Goal: Task Accomplishment & Management: Use online tool/utility

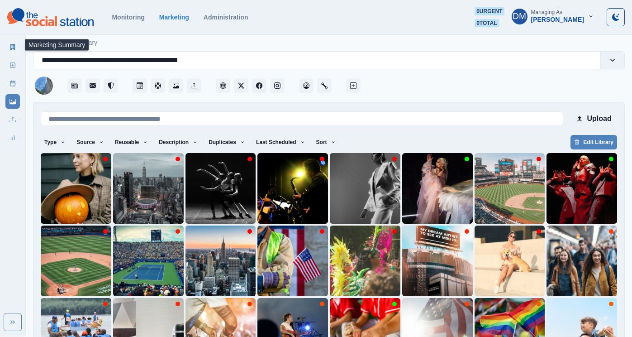
click at [11, 44] on icon at bounding box center [12, 47] width 5 height 6
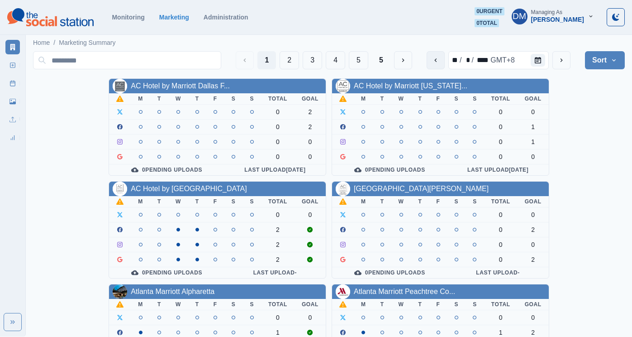
click at [439, 57] on icon "previous" at bounding box center [435, 60] width 7 height 7
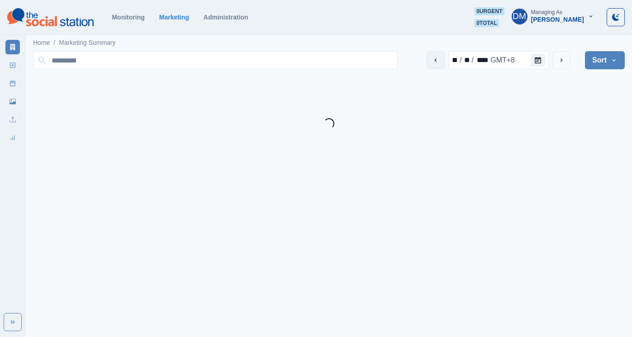
click at [439, 57] on icon "previous" at bounding box center [435, 60] width 7 height 7
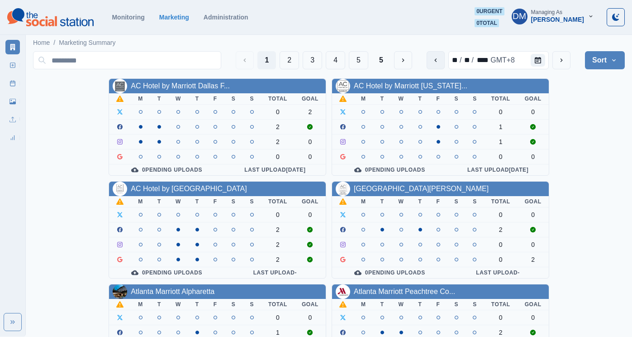
click at [439, 57] on icon "previous" at bounding box center [435, 60] width 7 height 7
click at [437, 58] on icon "previous" at bounding box center [435, 60] width 2 height 4
click at [445, 59] on button "previous" at bounding box center [436, 60] width 18 height 18
click at [299, 53] on button "2" at bounding box center [289, 60] width 19 height 18
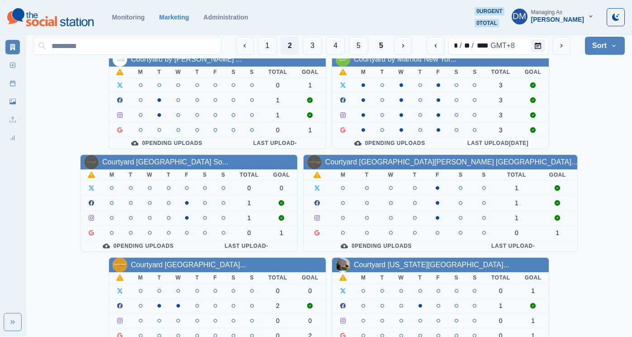
scroll to position [62, 0]
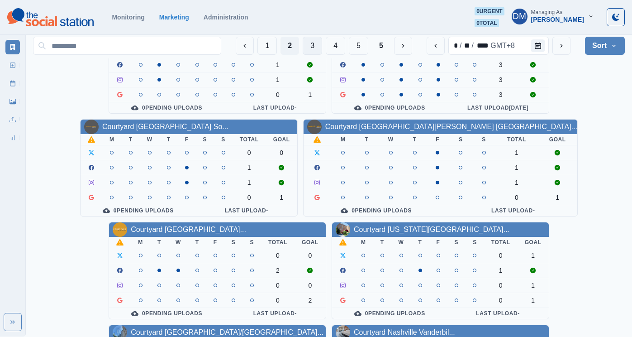
click at [322, 43] on button "3" at bounding box center [312, 46] width 19 height 18
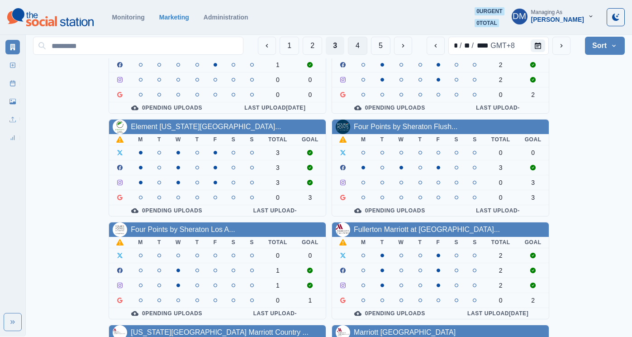
click at [367, 47] on button "4" at bounding box center [357, 46] width 19 height 18
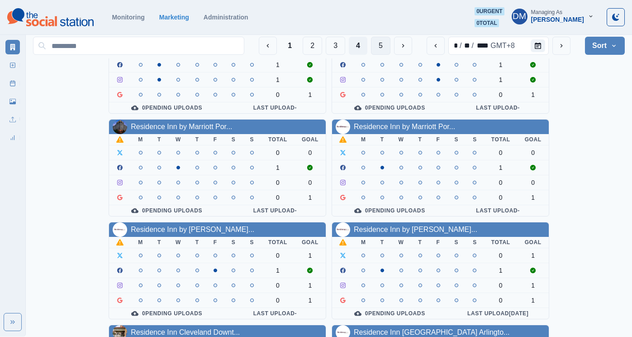
click at [390, 45] on button "5" at bounding box center [380, 46] width 19 height 18
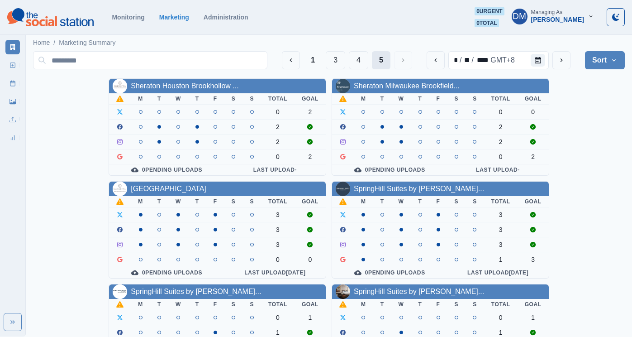
click at [390, 56] on button "5" at bounding box center [381, 60] width 19 height 18
click at [565, 57] on icon "next" at bounding box center [561, 60] width 7 height 7
click at [368, 54] on button "4" at bounding box center [358, 60] width 19 height 18
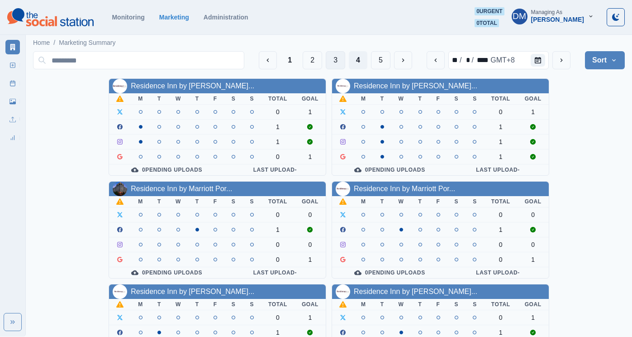
click at [345, 57] on button "3" at bounding box center [335, 60] width 19 height 18
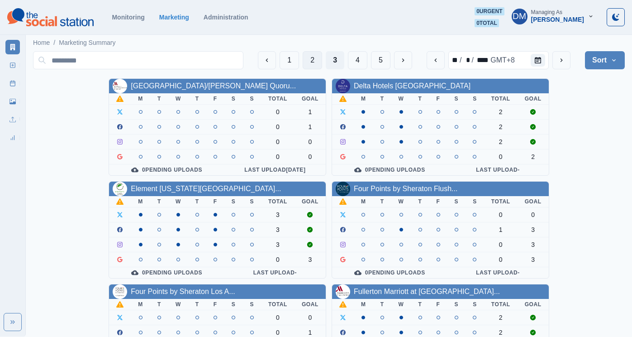
click at [322, 54] on button "2" at bounding box center [312, 60] width 19 height 18
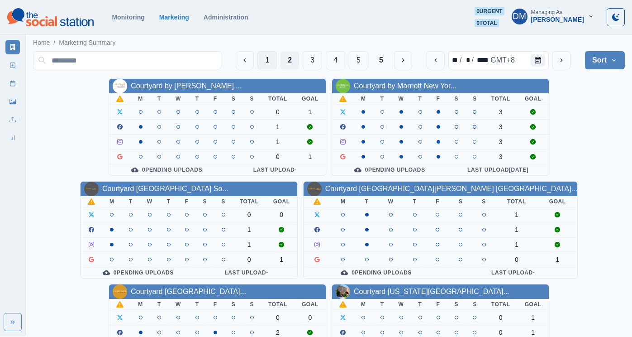
click at [277, 52] on button "1" at bounding box center [266, 60] width 19 height 18
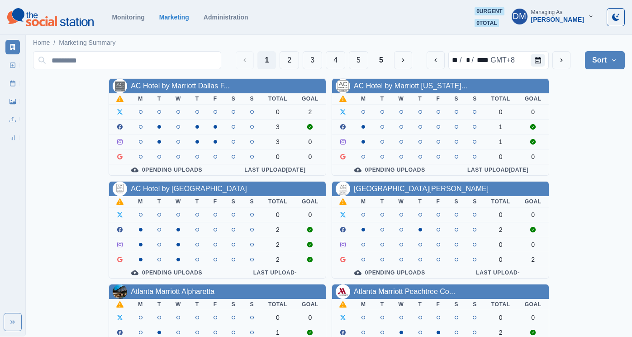
scroll to position [62, 0]
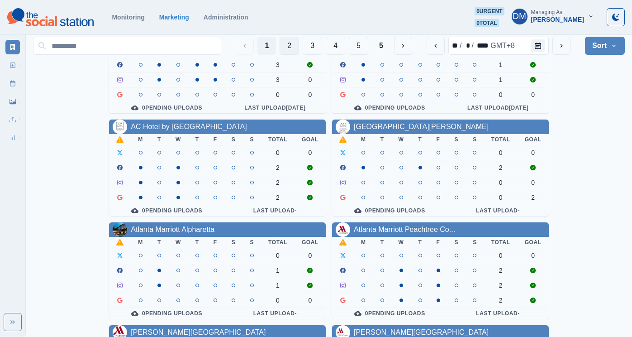
click at [299, 43] on button "2" at bounding box center [289, 46] width 19 height 18
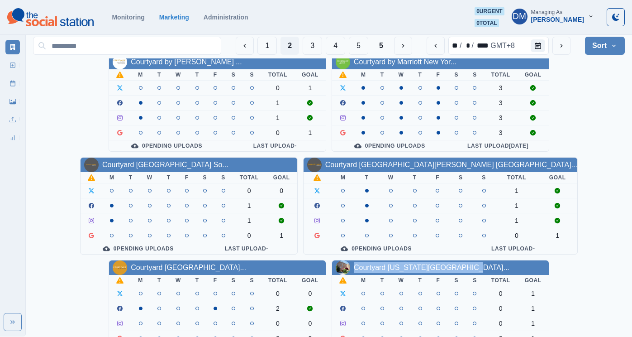
scroll to position [11, 0]
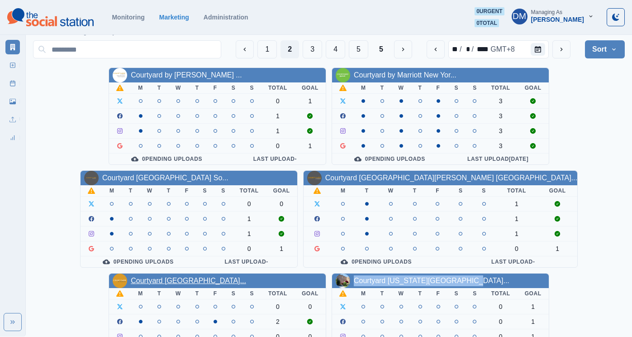
click at [246, 276] on link "Courtyard [GEOGRAPHIC_DATA]..." at bounding box center [188, 280] width 115 height 8
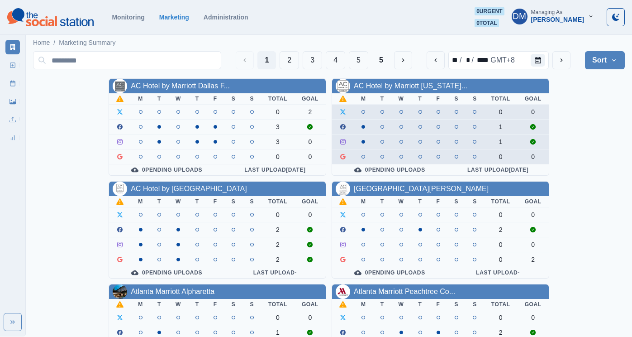
scroll to position [62, 0]
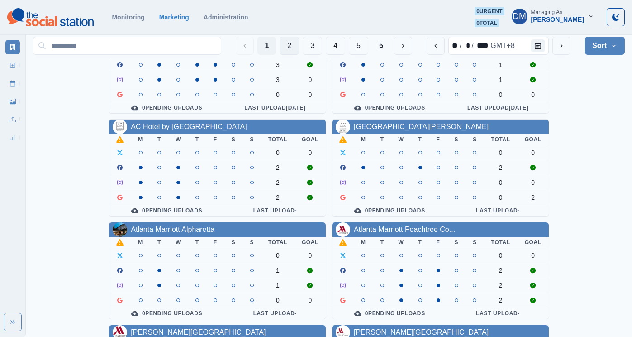
click at [299, 43] on button "2" at bounding box center [289, 46] width 19 height 18
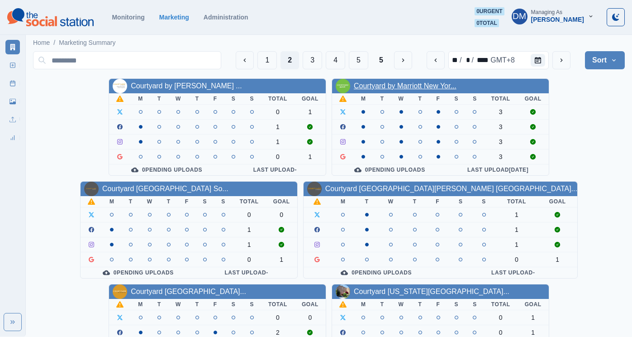
click at [354, 82] on link "Courtyard by Marriott New Yor..." at bounding box center [405, 86] width 103 height 8
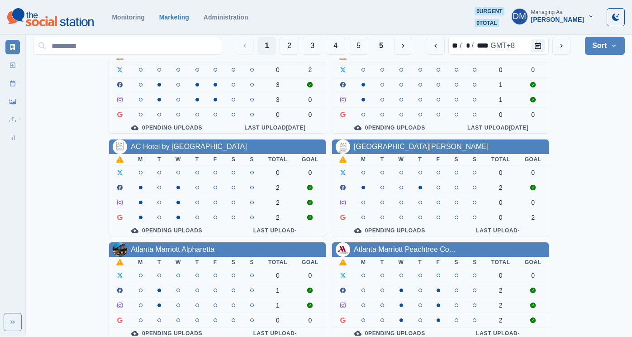
scroll to position [62, 0]
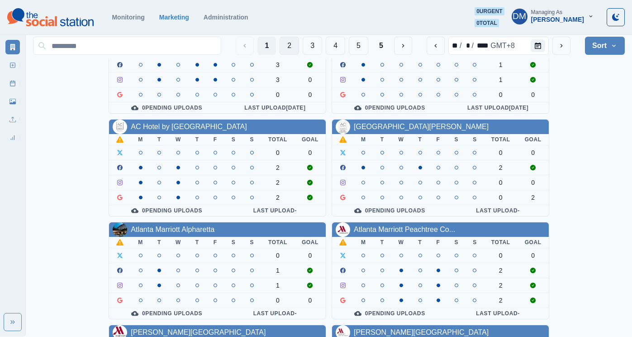
click at [299, 42] on button "2" at bounding box center [289, 46] width 19 height 18
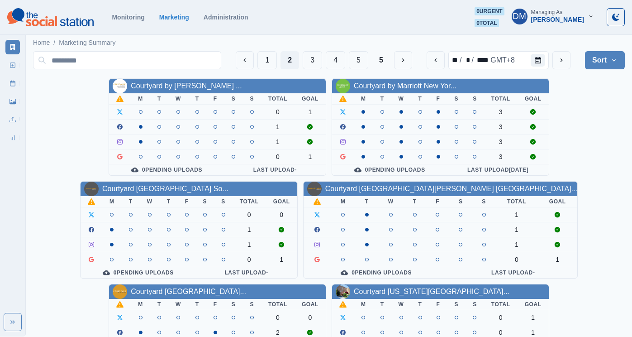
click at [584, 16] on div "[PERSON_NAME]" at bounding box center [557, 20] width 53 height 8
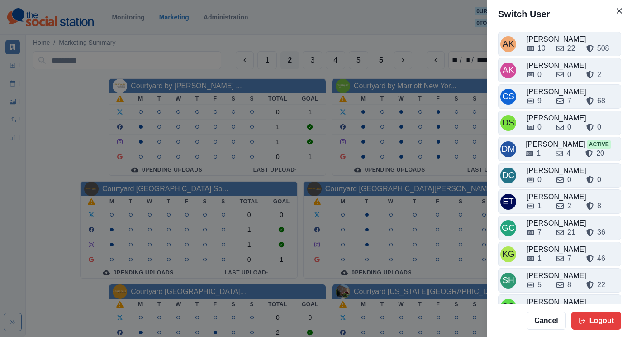
click at [564, 333] on icon at bounding box center [559, 336] width 7 height 7
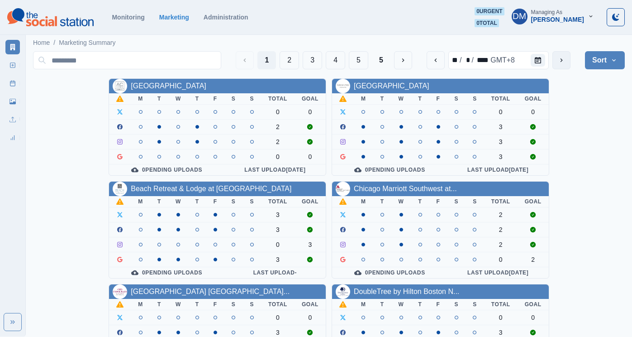
click at [565, 57] on icon "next" at bounding box center [561, 60] width 7 height 7
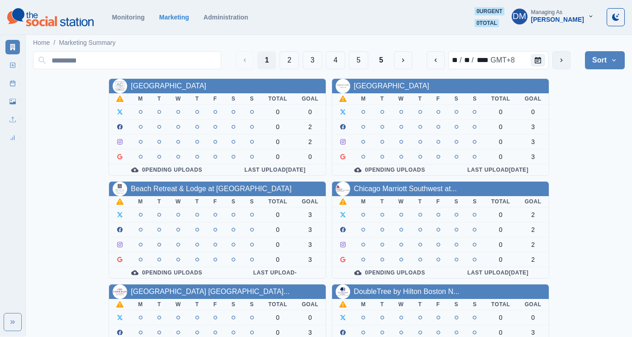
click at [565, 57] on icon "next" at bounding box center [561, 60] width 7 height 7
click at [437, 58] on icon "previous" at bounding box center [435, 60] width 2 height 4
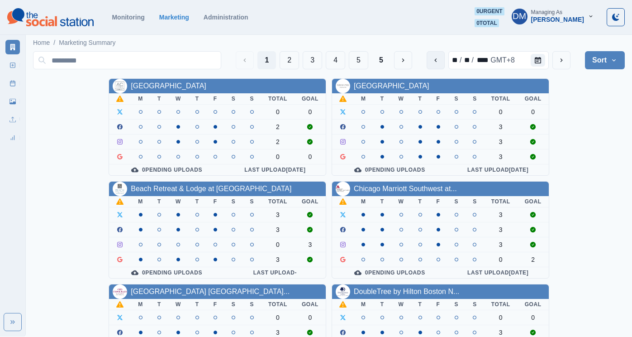
click at [437, 58] on icon "previous" at bounding box center [435, 60] width 2 height 4
click at [221, 57] on input at bounding box center [127, 60] width 188 height 18
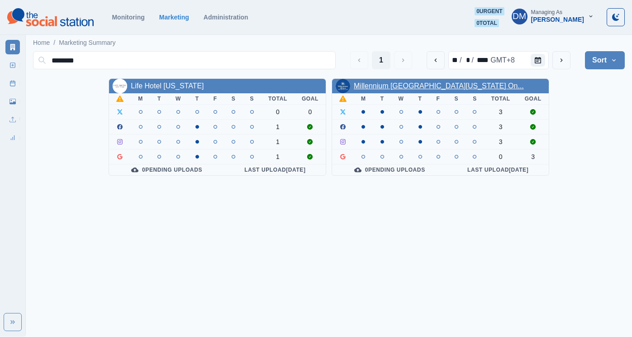
type input "********"
click at [363, 82] on link "Millennium [GEOGRAPHIC_DATA][US_STATE] On..." at bounding box center [439, 86] width 170 height 8
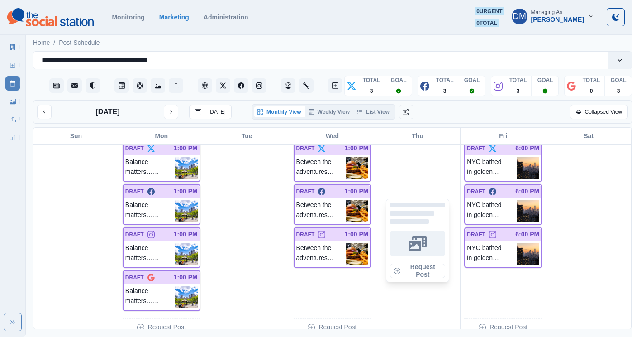
scroll to position [462, 0]
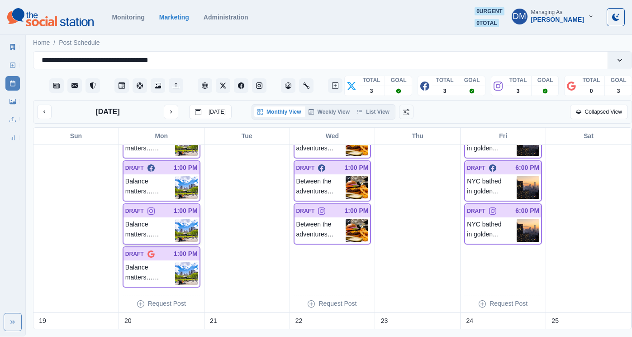
click at [182, 219] on img at bounding box center [186, 230] width 23 height 23
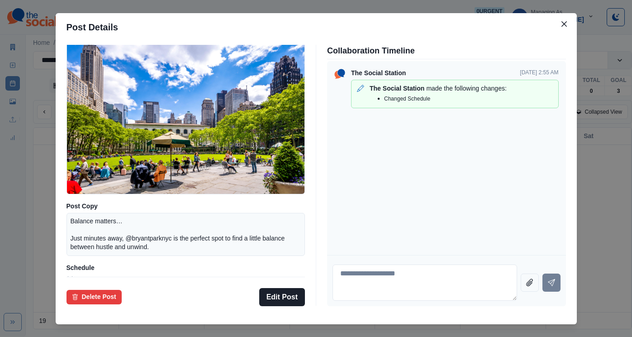
scroll to position [16, 0]
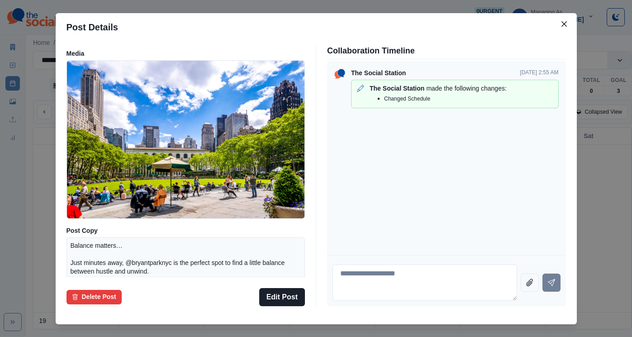
click at [100, 174] on div "Post Details Instagram Draft Media Post Copy Balance matters… Just minutes away…" at bounding box center [316, 168] width 632 height 337
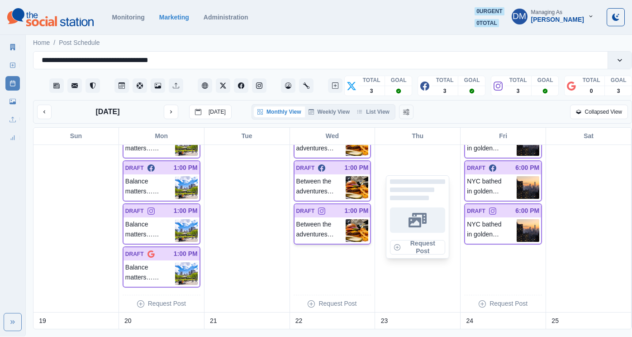
click at [354, 219] on img at bounding box center [357, 230] width 23 height 23
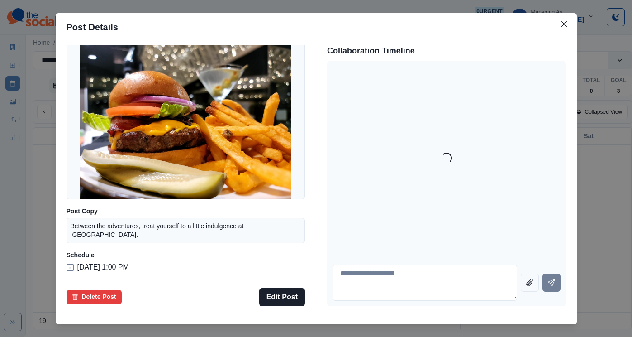
scroll to position [66, 0]
click at [85, 230] on div "Post Details Instagram Draft Media Post Copy Between the adventures, treat your…" at bounding box center [316, 168] width 632 height 337
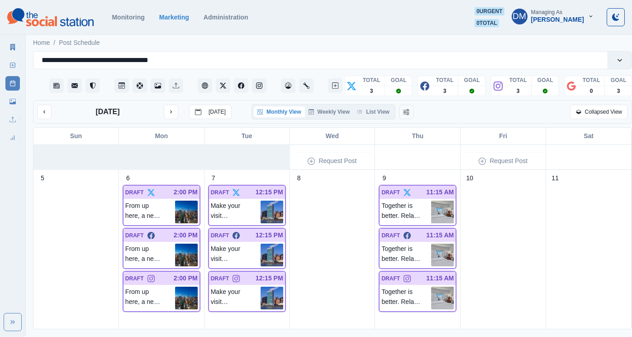
scroll to position [166, 0]
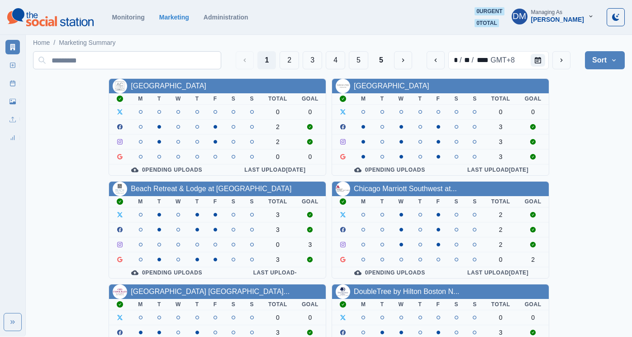
click at [221, 58] on input at bounding box center [127, 60] width 188 height 18
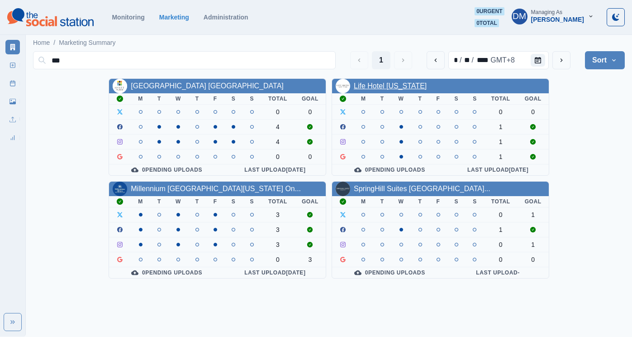
type input "***"
click at [354, 82] on link "Life Hotel [US_STATE]" at bounding box center [390, 86] width 73 height 8
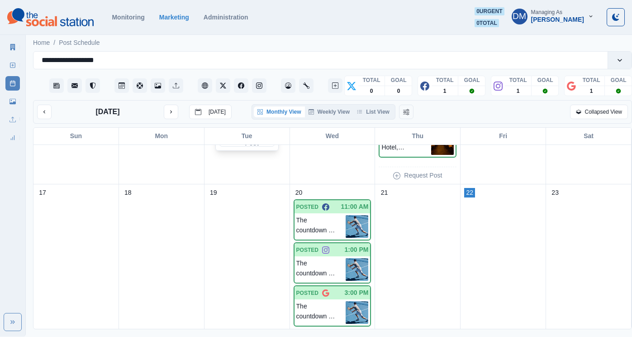
scroll to position [539, 0]
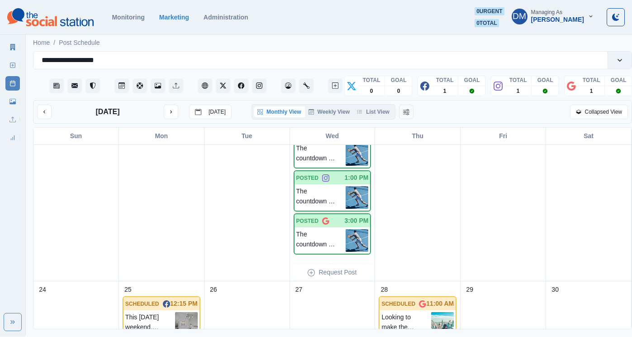
click at [350, 186] on img at bounding box center [357, 197] width 23 height 23
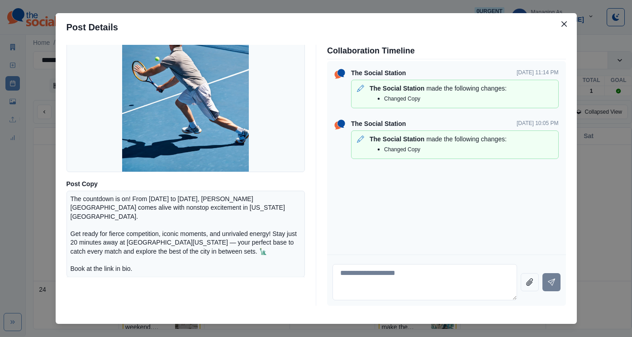
scroll to position [105, 0]
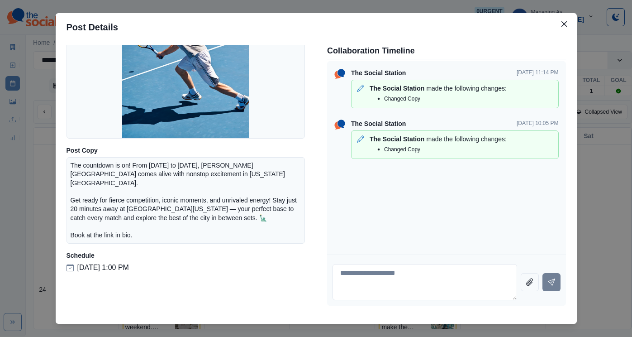
click at [84, 170] on div "Post Details Instagram Posted Media Post Copy The countdown is on! From [DATE] …" at bounding box center [316, 168] width 632 height 337
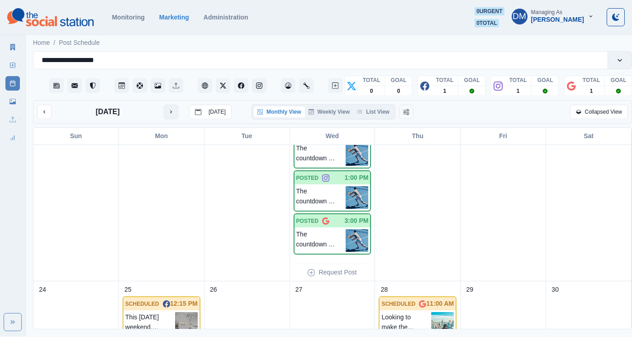
click at [168, 109] on icon "next month" at bounding box center [171, 112] width 6 height 6
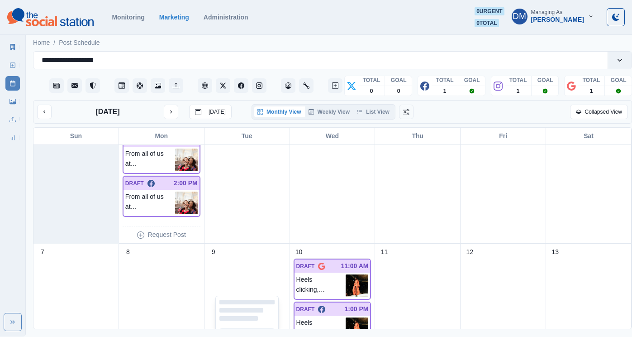
scroll to position [35, 0]
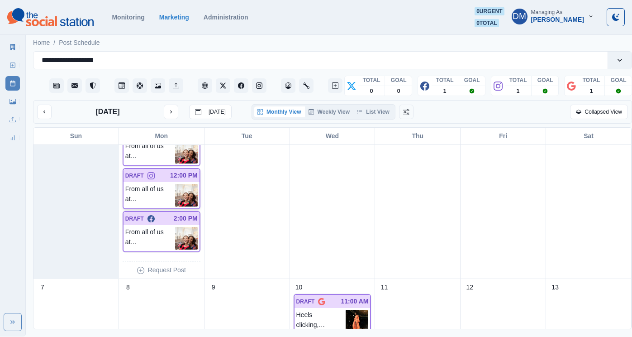
click at [183, 184] on img at bounding box center [186, 195] width 23 height 23
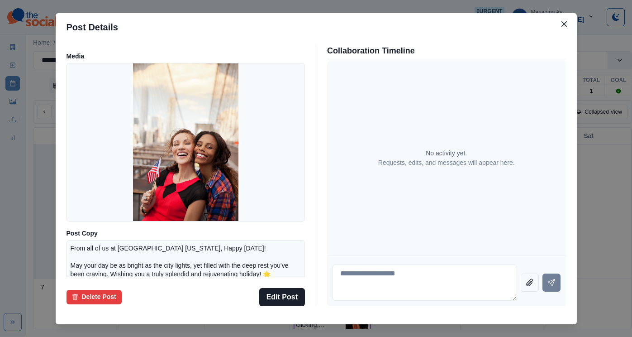
scroll to position [11, 0]
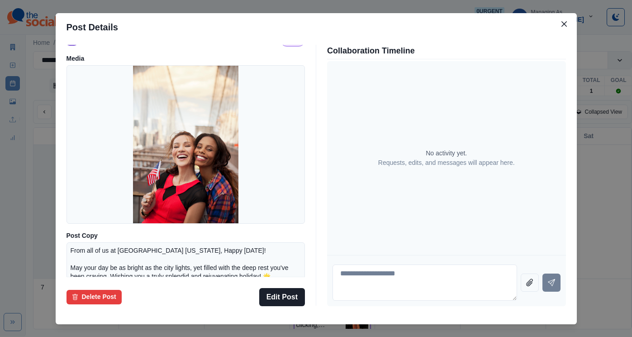
click at [98, 190] on div "Post Details Instagram Draft Media Post Copy From all of us at [GEOGRAPHIC_DATA…" at bounding box center [316, 168] width 632 height 337
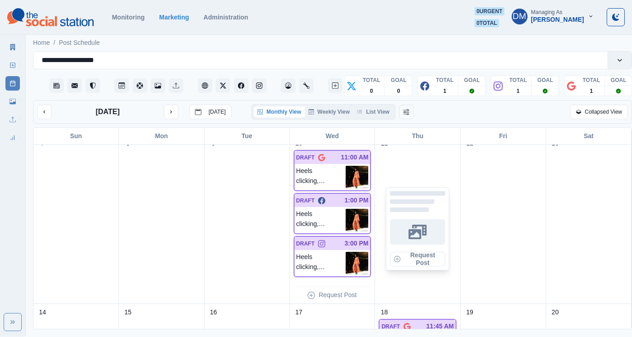
scroll to position [177, 0]
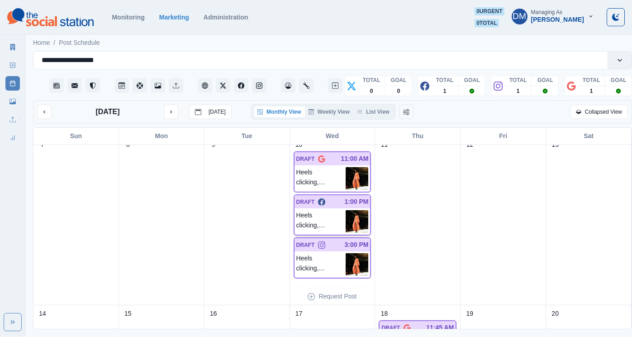
click at [356, 210] on img at bounding box center [357, 221] width 23 height 23
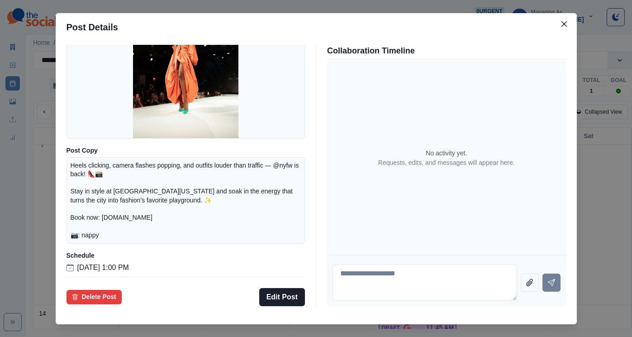
scroll to position [109, 0]
click at [148, 221] on p "Heels clicking, camera flashes popping, and outfits louder than traffic — @nyfw…" at bounding box center [186, 200] width 231 height 78
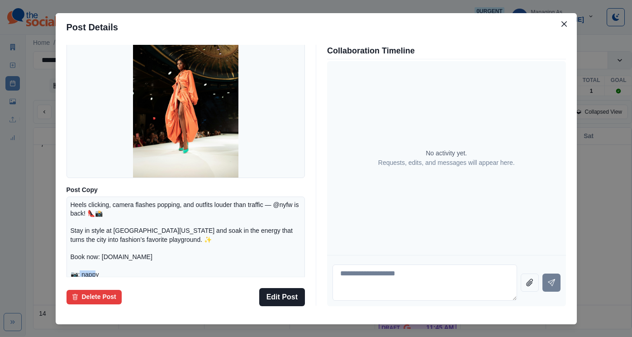
scroll to position [112, 0]
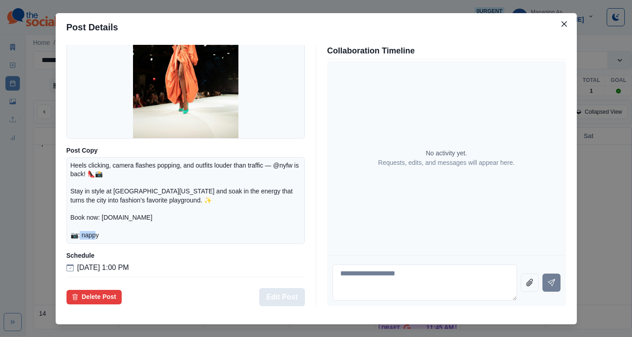
click at [286, 288] on button "Edit Post" at bounding box center [282, 297] width 46 height 18
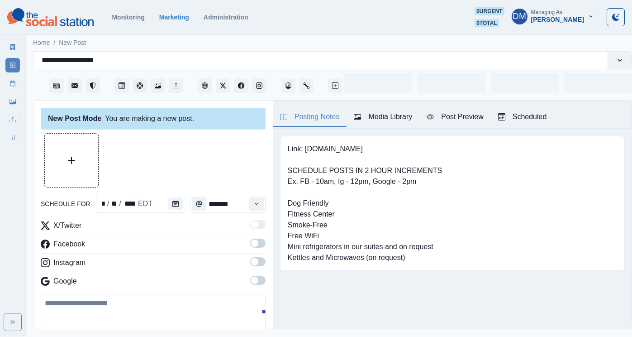
type input "*******"
type textarea "**********"
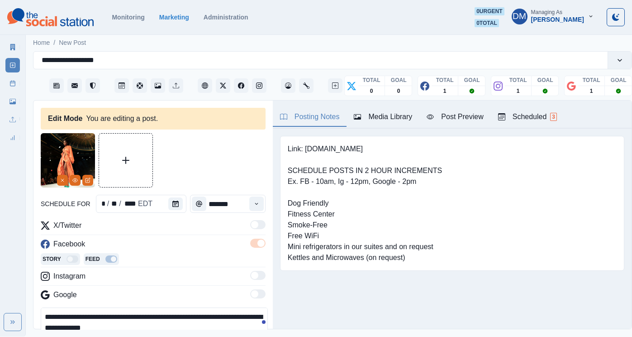
click at [359, 111] on div "Media Library" at bounding box center [383, 116] width 58 height 11
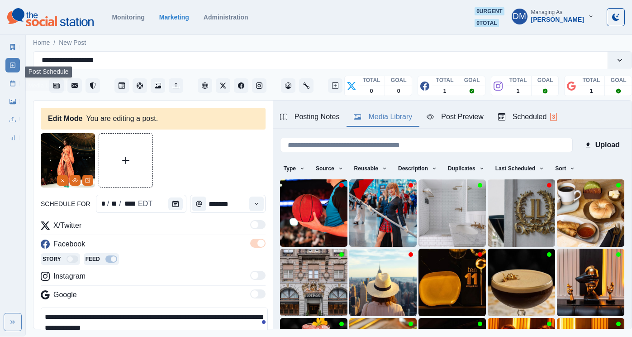
click at [15, 94] on link "Media Library" at bounding box center [12, 101] width 14 height 14
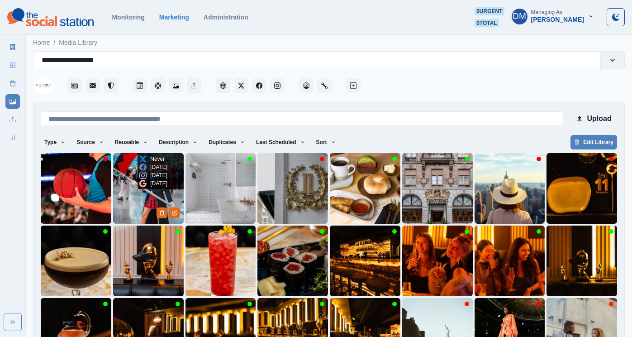
click at [145, 173] on img at bounding box center [148, 188] width 71 height 71
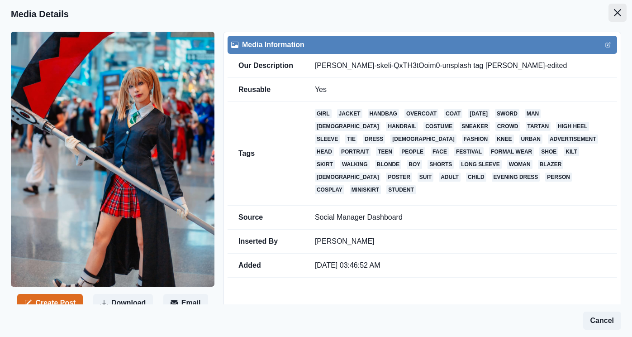
click at [617, 7] on button "Close" at bounding box center [617, 13] width 18 height 18
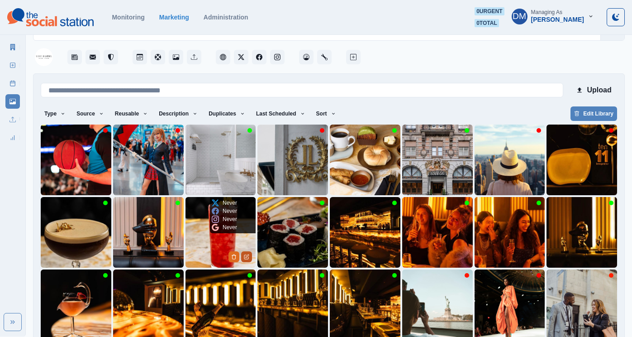
scroll to position [34, 0]
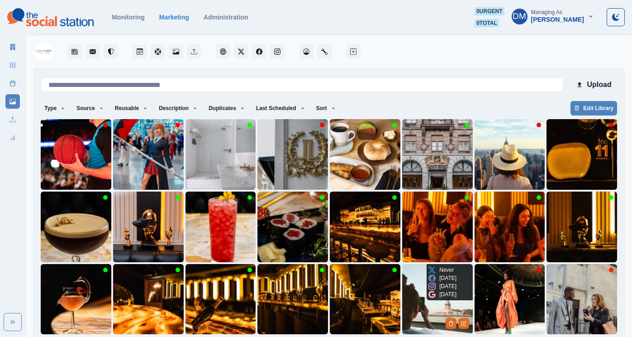
click at [473, 285] on img at bounding box center [437, 299] width 71 height 71
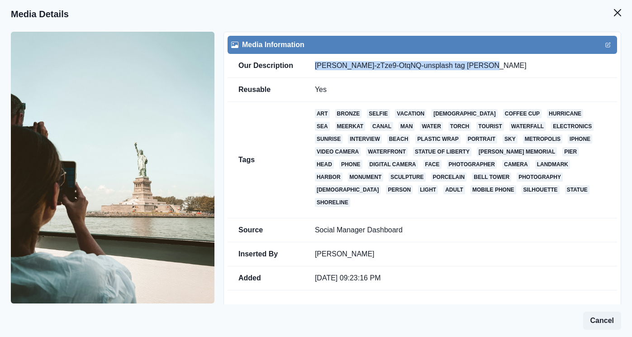
drag, startPoint x: 289, startPoint y: 50, endPoint x: 421, endPoint y: 51, distance: 132.1
click at [421, 54] on td "[PERSON_NAME]-zTze9-OtqNQ-unsplash tag [PERSON_NAME]" at bounding box center [460, 66] width 313 height 24
click at [369, 54] on td "[PERSON_NAME]-zTze9-OtqNQ-unsplash tag [PERSON_NAME]" at bounding box center [460, 66] width 313 height 24
drag, startPoint x: 288, startPoint y: 50, endPoint x: 374, endPoint y: 48, distance: 86.0
click at [374, 54] on td "[PERSON_NAME]-zTze9-OtqNQ-unsplash tag [PERSON_NAME]" at bounding box center [460, 66] width 313 height 24
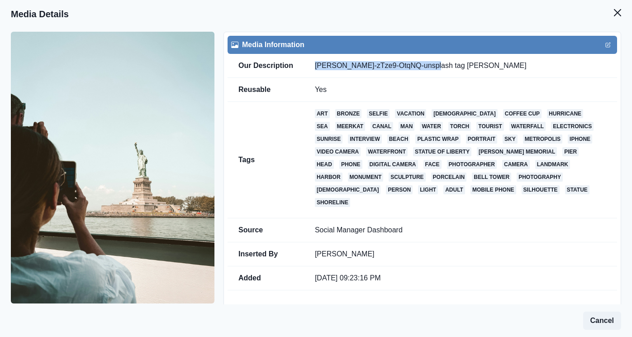
copy td "ari-dutilh-zTze9-OtqNQ-unsplash"
click at [617, 11] on button "Close" at bounding box center [617, 13] width 18 height 18
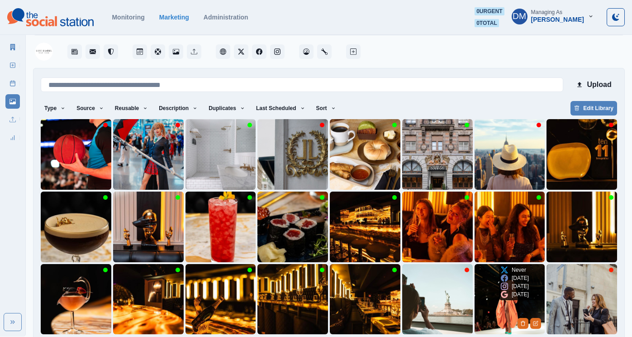
click at [495, 276] on img at bounding box center [510, 299] width 71 height 71
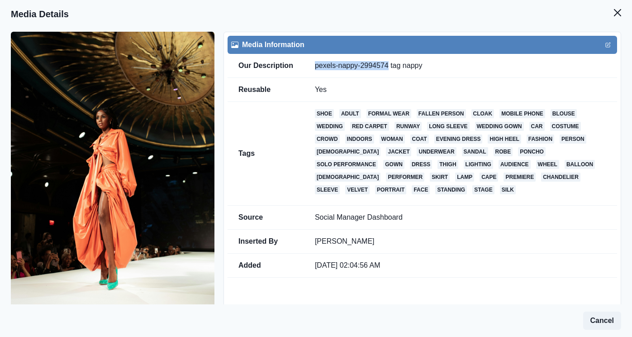
drag, startPoint x: 290, startPoint y: 49, endPoint x: 349, endPoint y: 50, distance: 58.8
click at [349, 54] on td "pexels-nappy-2994574 tag nappy" at bounding box center [460, 66] width 313 height 24
copy td "pexels-nappy-2994574"
click at [617, 11] on button "Close" at bounding box center [617, 13] width 18 height 18
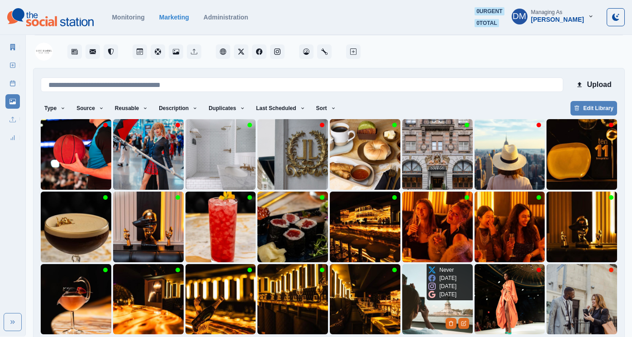
click at [412, 271] on img at bounding box center [437, 299] width 71 height 71
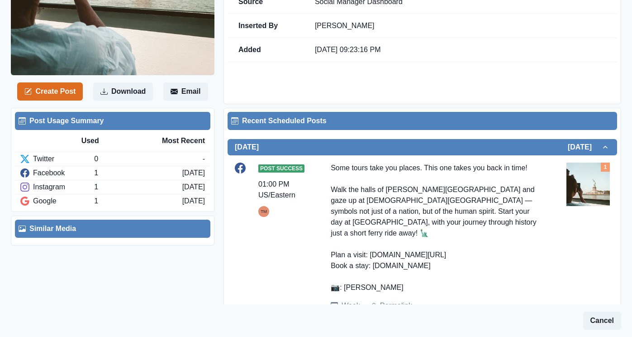
scroll to position [231, 0]
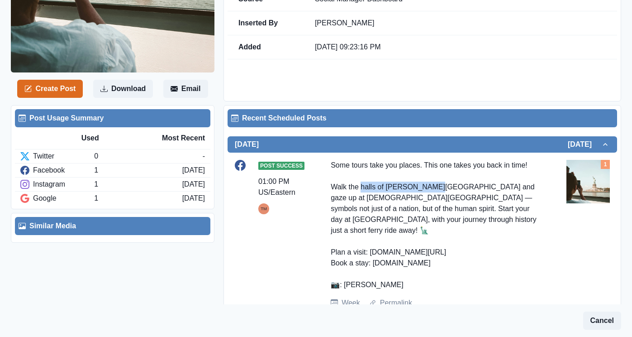
drag, startPoint x: 349, startPoint y: 150, endPoint x: 396, endPoint y: 154, distance: 47.7
click at [396, 160] on div "Some tours take you places. This one takes you back in time! Walk the halls of …" at bounding box center [435, 225] width 209 height 130
copy div "halls of [PERSON_NAME][GEOGRAPHIC_DATA]"
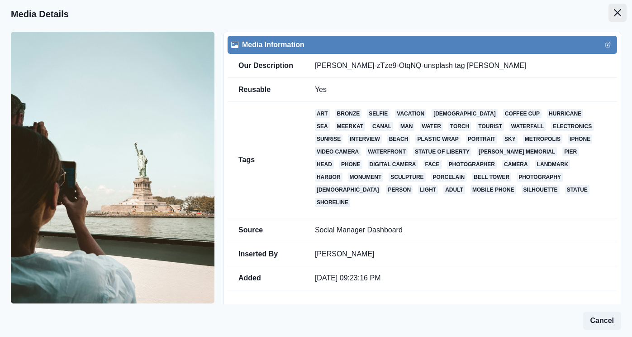
click at [617, 8] on button "Close" at bounding box center [617, 13] width 18 height 18
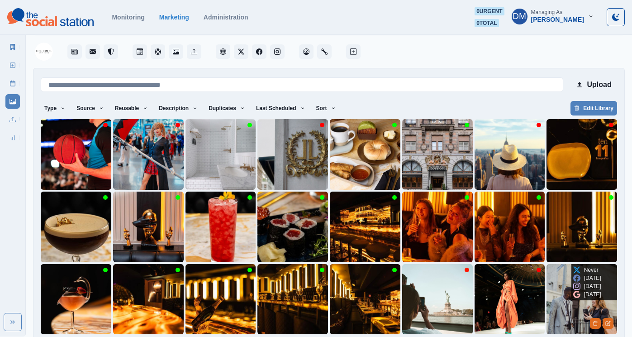
click at [566, 277] on img at bounding box center [581, 299] width 71 height 71
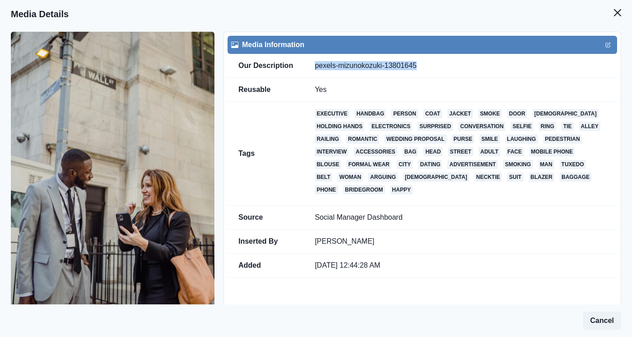
drag, startPoint x: 289, startPoint y: 48, endPoint x: 391, endPoint y: 50, distance: 101.8
click at [391, 54] on td "pexels-mizunokozuki-13801645" at bounding box center [460, 66] width 313 height 24
copy td "pexels-mizunokozuki-13801645"
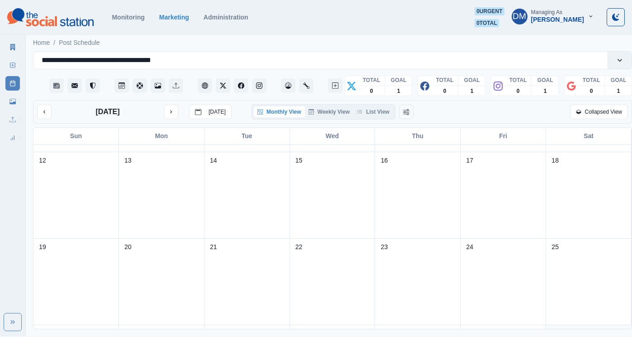
scroll to position [167, 0]
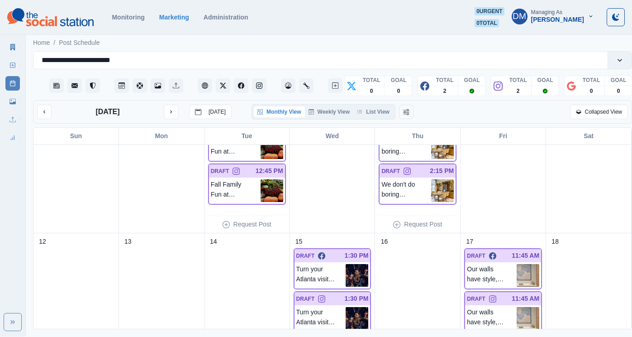
scroll to position [164, 0]
